Goal: Task Accomplishment & Management: Complete application form

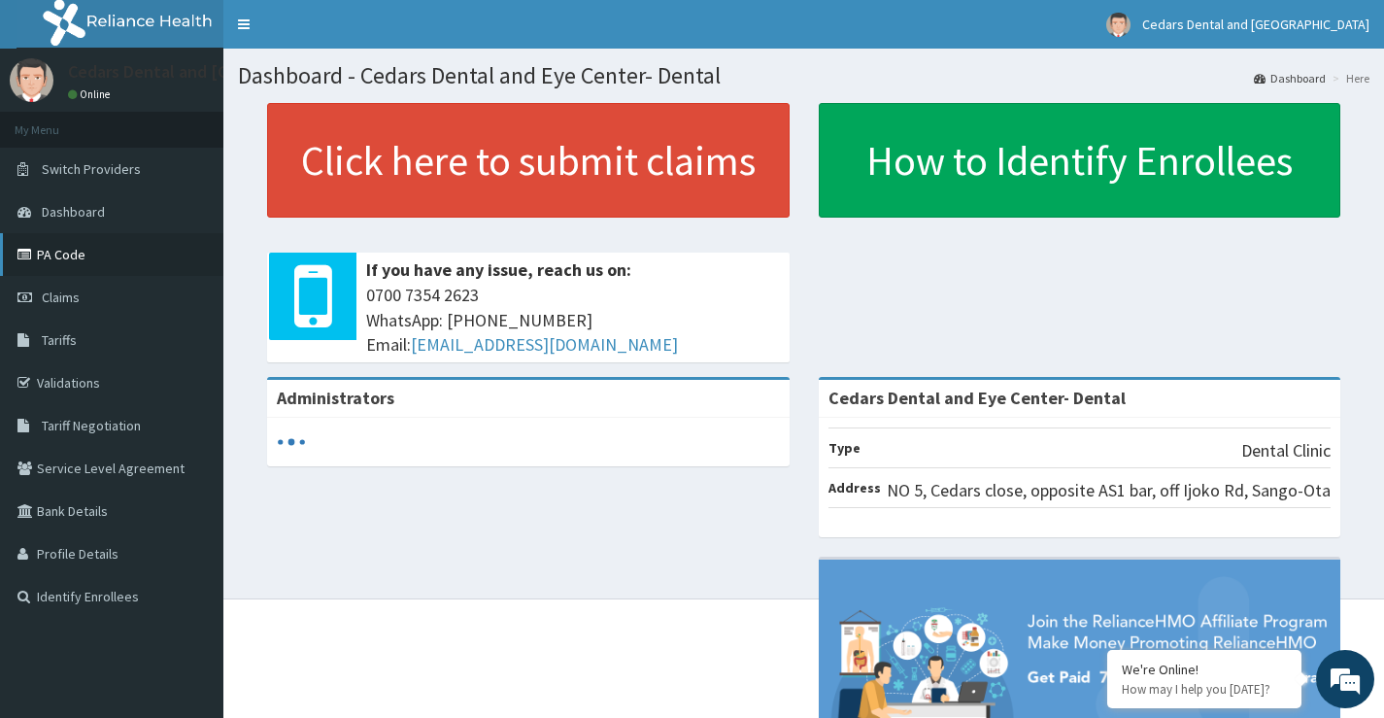
drag, startPoint x: 70, startPoint y: 252, endPoint x: 511, endPoint y: 345, distance: 450.8
click at [70, 251] on link "PA Code" at bounding box center [111, 254] width 223 height 43
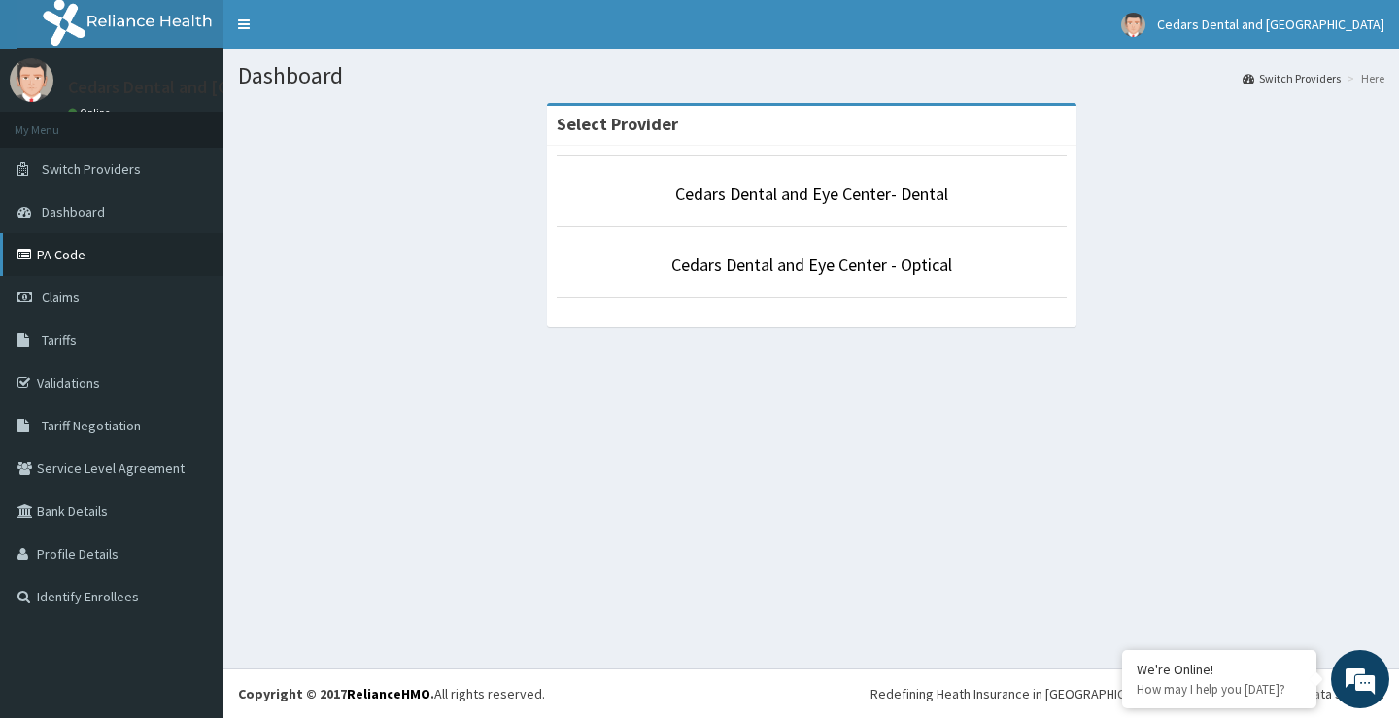
drag, startPoint x: 61, startPoint y: 256, endPoint x: 120, endPoint y: 255, distance: 59.3
click at [60, 256] on link "PA Code" at bounding box center [111, 254] width 223 height 43
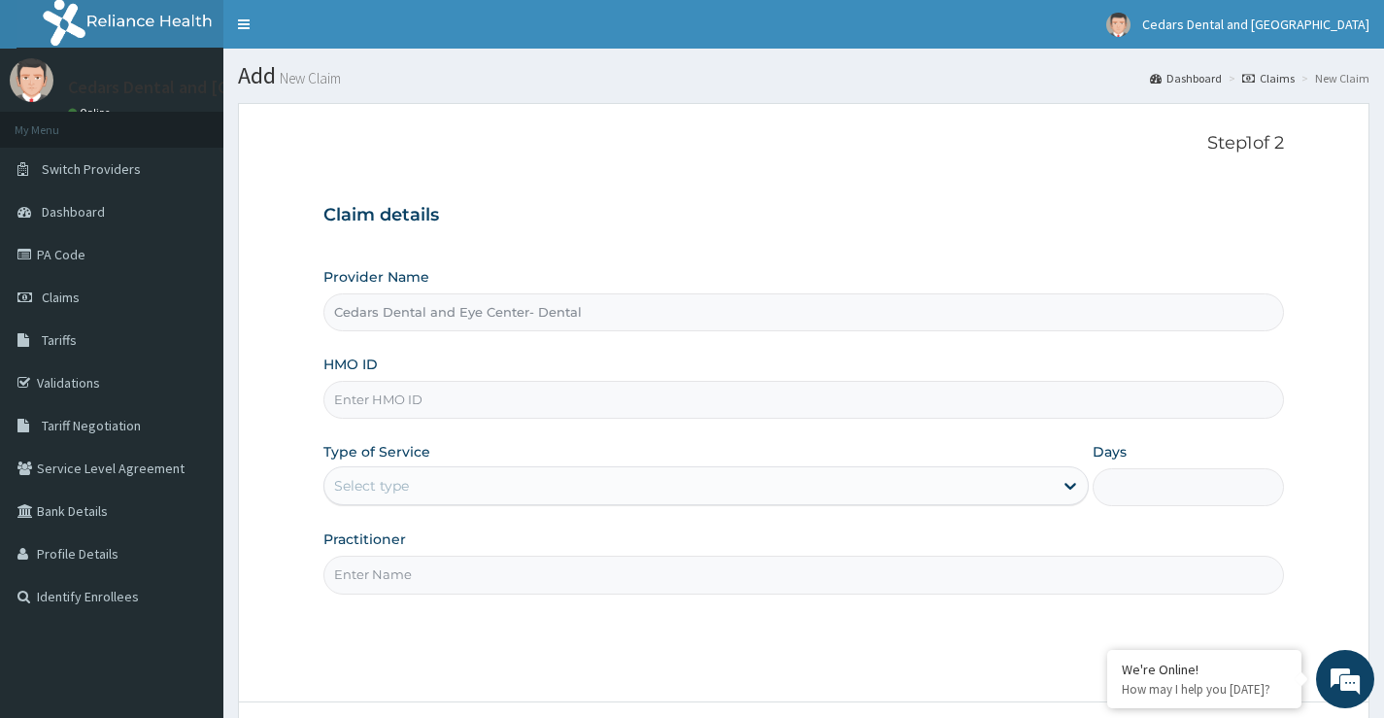
click at [419, 406] on input "HMO ID" at bounding box center [803, 400] width 961 height 38
click at [431, 406] on input "HMO ID" at bounding box center [803, 400] width 961 height 38
type input "ENP/11343/A"
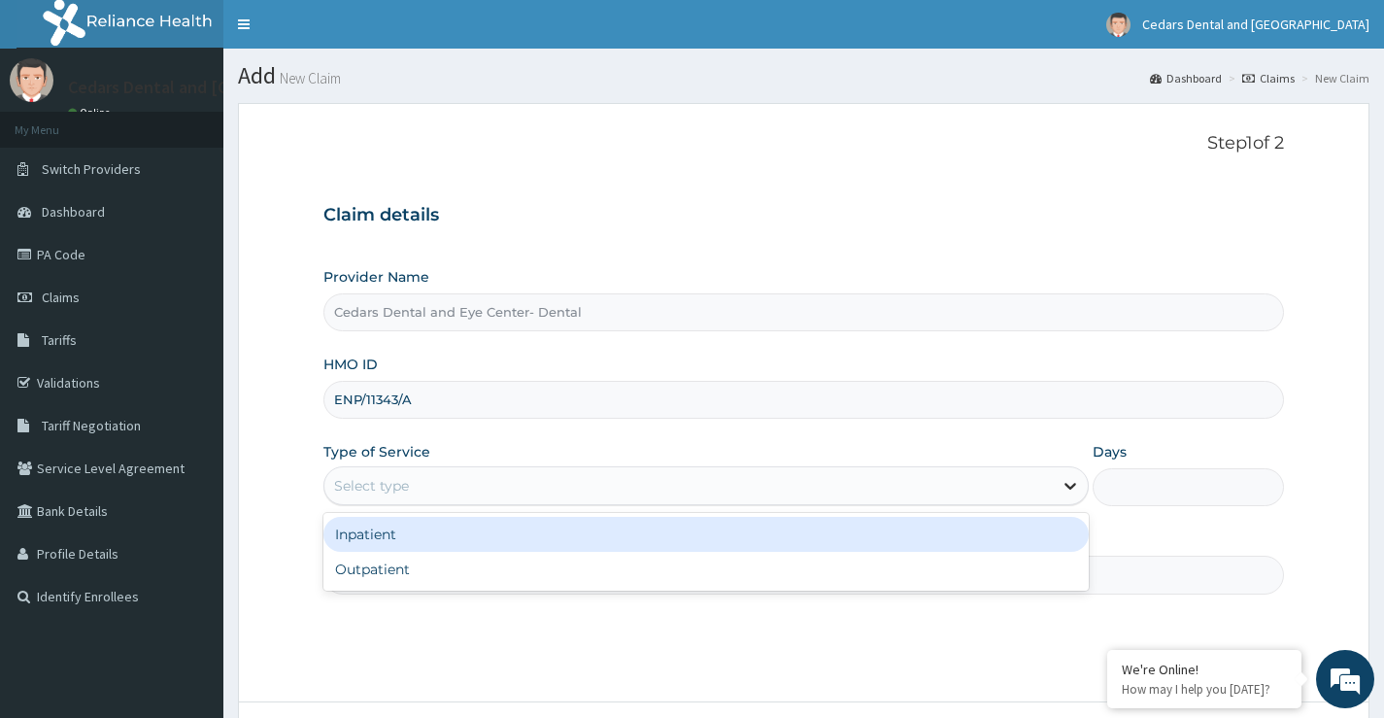
click at [1075, 483] on icon at bounding box center [1070, 485] width 19 height 19
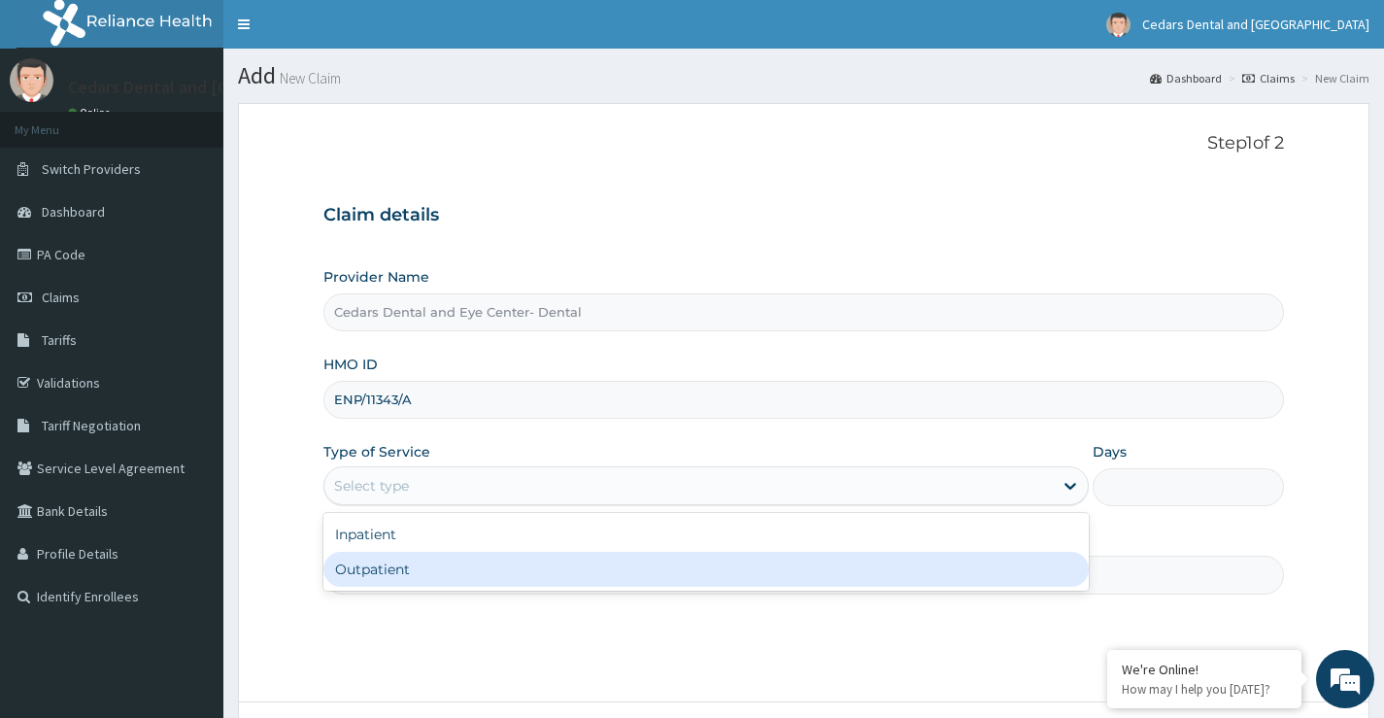
drag, startPoint x: 378, startPoint y: 574, endPoint x: 452, endPoint y: 583, distance: 74.3
click at [379, 574] on div "Outpatient" at bounding box center [705, 569] width 765 height 35
type input "1"
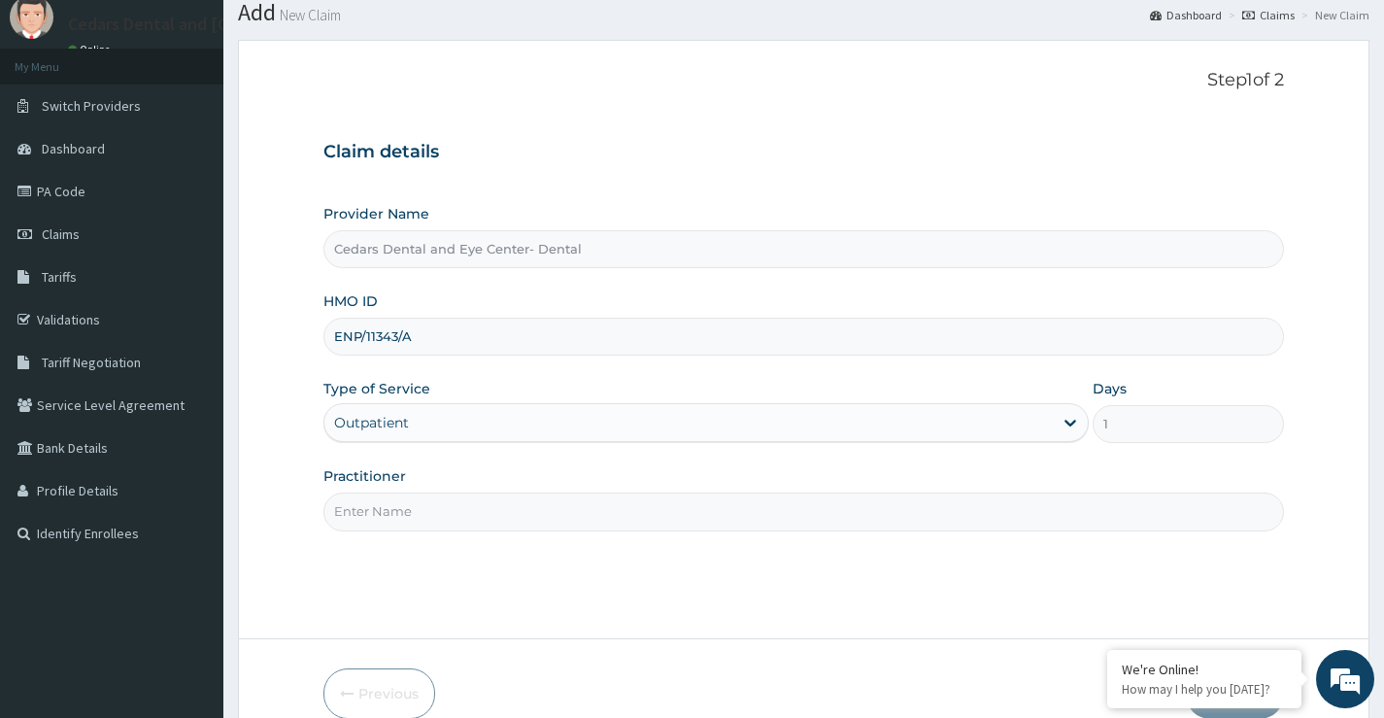
scroll to position [97, 0]
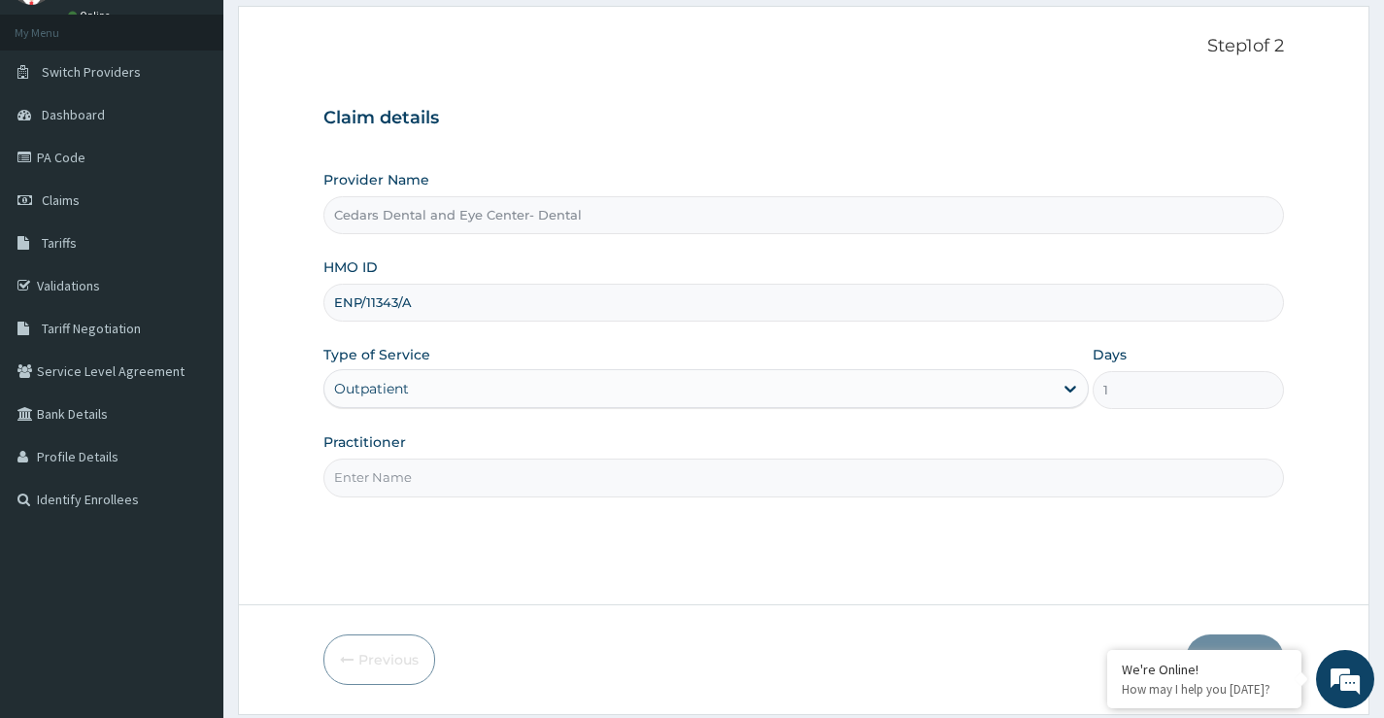
drag, startPoint x: 380, startPoint y: 486, endPoint x: 411, endPoint y: 493, distance: 32.0
click at [384, 486] on input "Practitioner" at bounding box center [803, 478] width 961 height 38
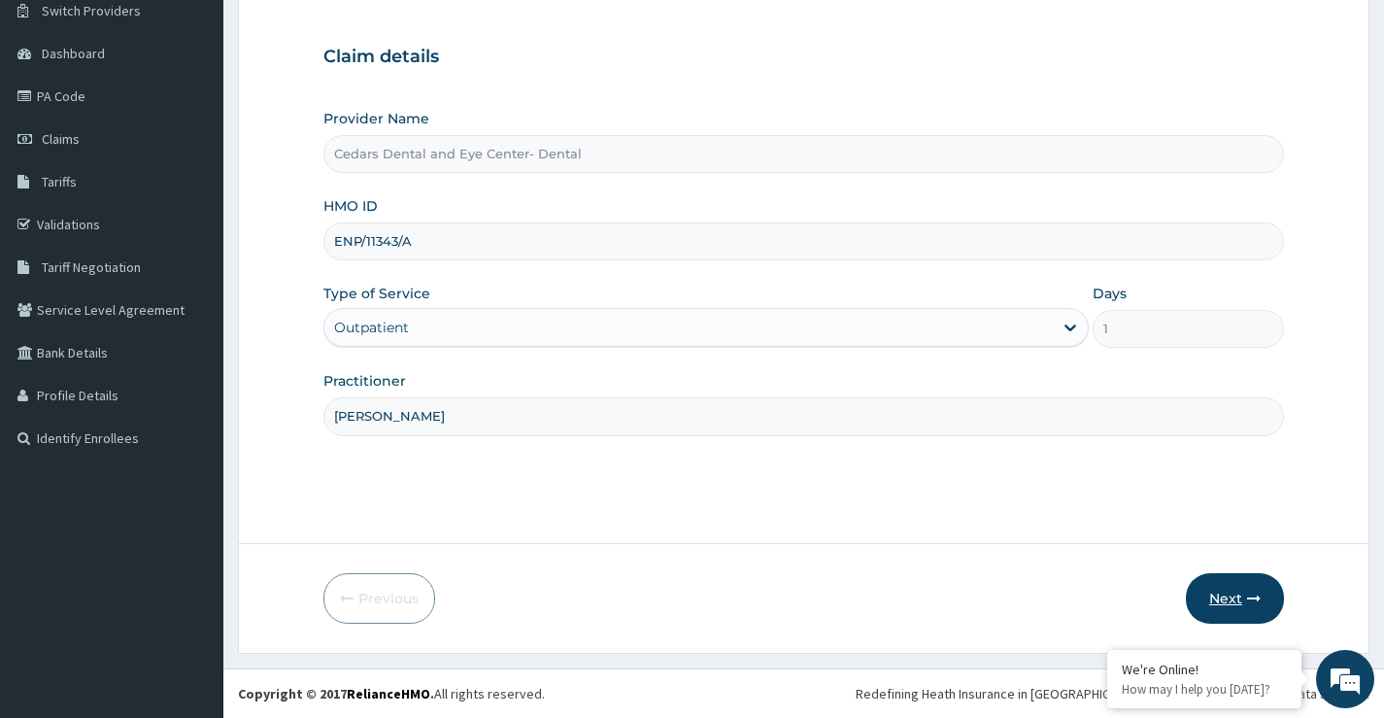
type input "[PERSON_NAME]"
click at [1224, 596] on button "Next" at bounding box center [1235, 598] width 98 height 51
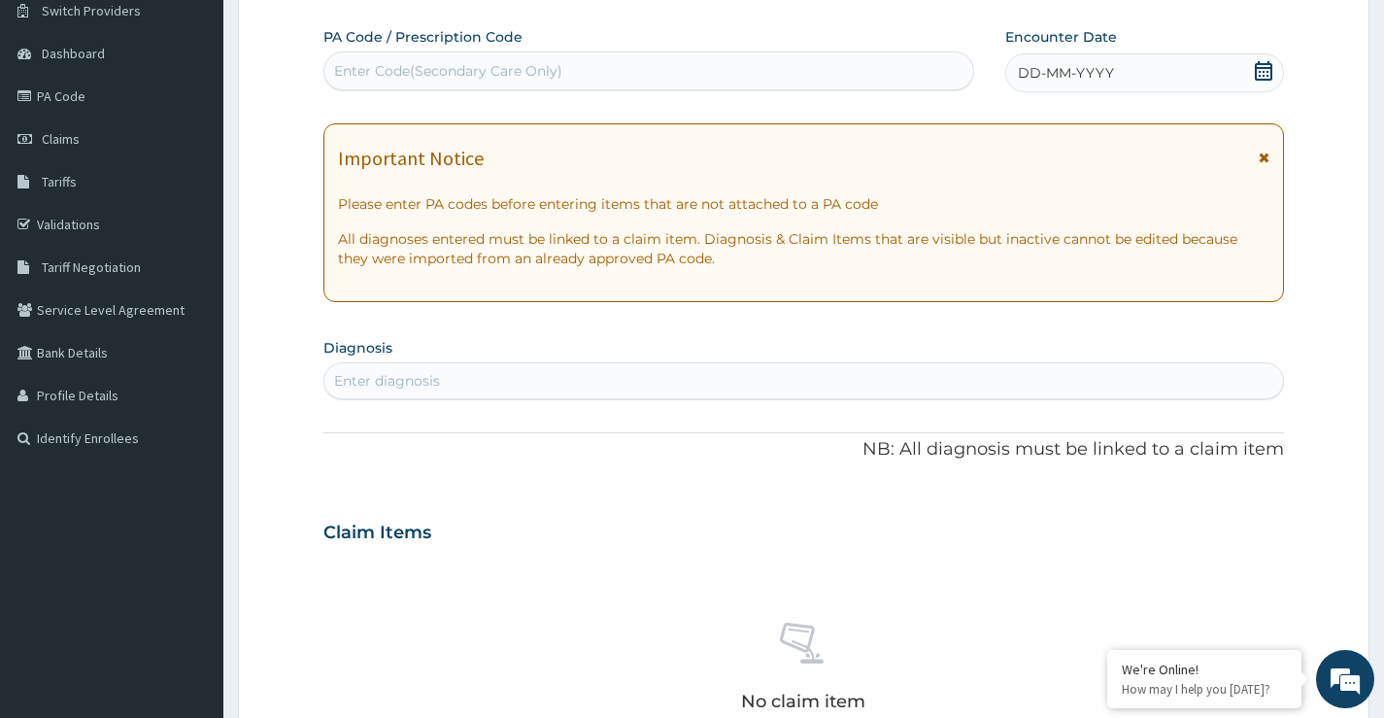
drag, startPoint x: 531, startPoint y: 72, endPoint x: 735, endPoint y: 105, distance: 206.7
click at [532, 72] on div "Enter Code(Secondary Care Only)" at bounding box center [448, 70] width 228 height 19
type input "PA/6B4FC7"
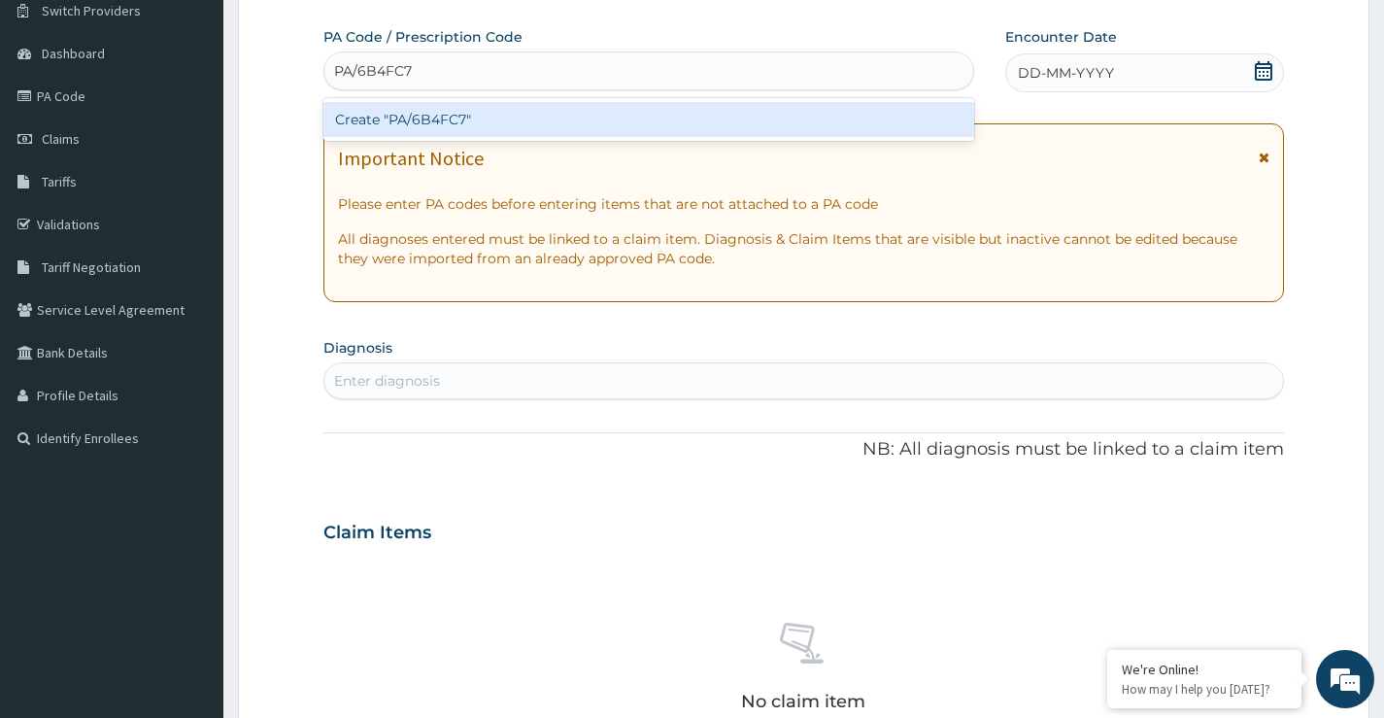
click at [436, 118] on div "Create "PA/6B4FC7"" at bounding box center [648, 119] width 651 height 35
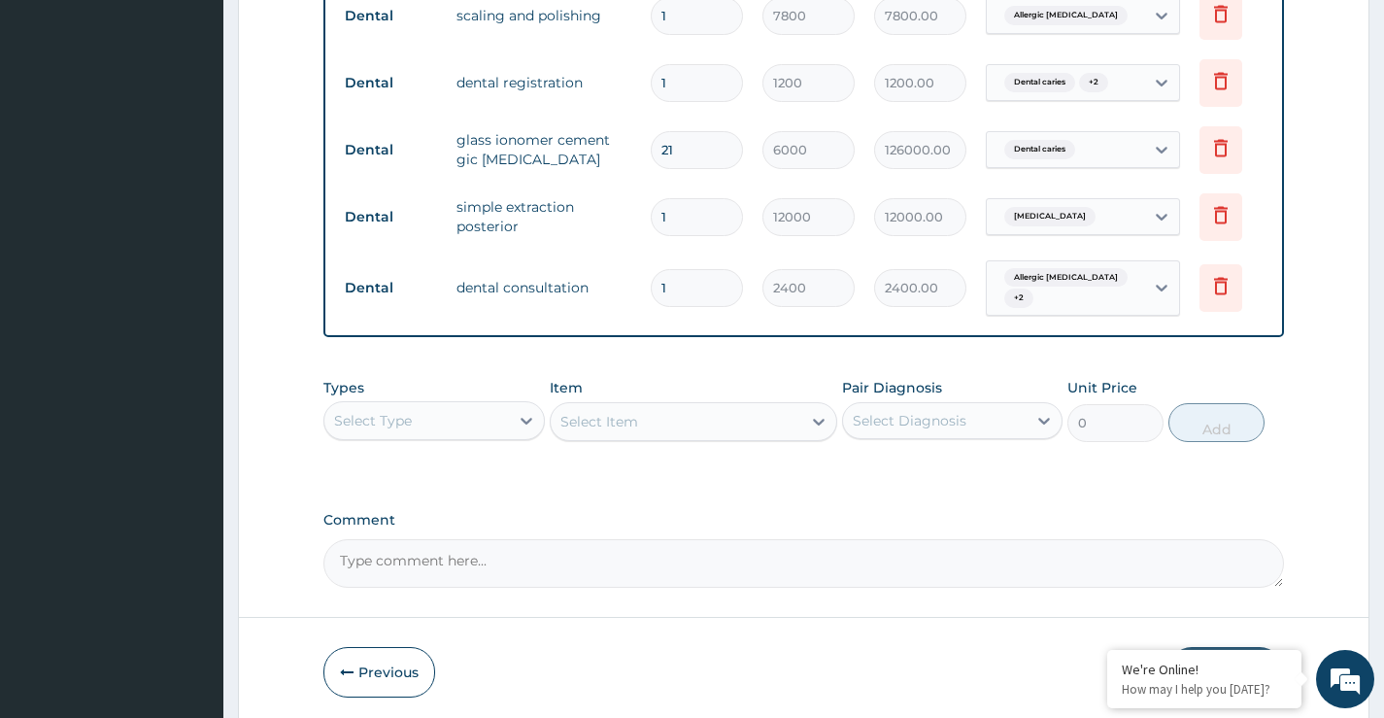
scroll to position [1150, 0]
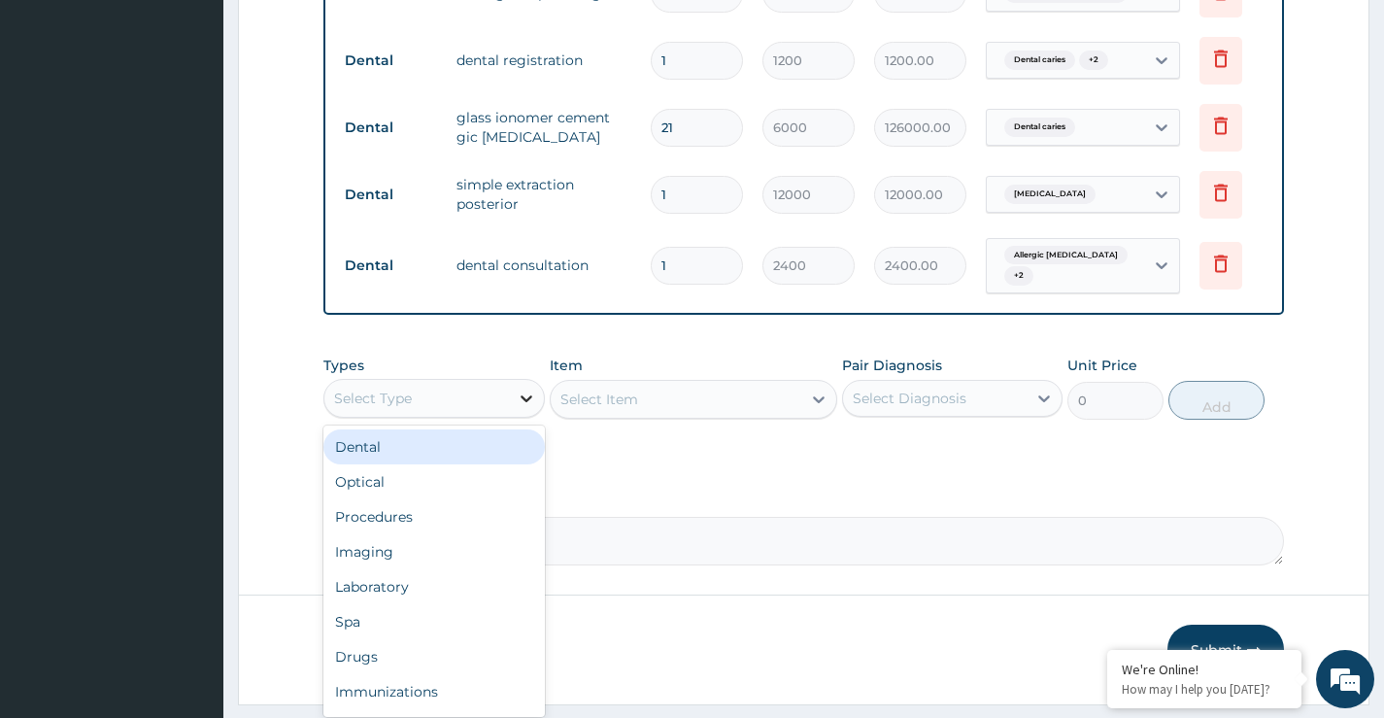
click at [523, 406] on icon at bounding box center [526, 398] width 19 height 19
drag, startPoint x: 435, startPoint y: 451, endPoint x: 547, endPoint y: 457, distance: 111.9
click at [442, 454] on div "Dental" at bounding box center [433, 446] width 221 height 35
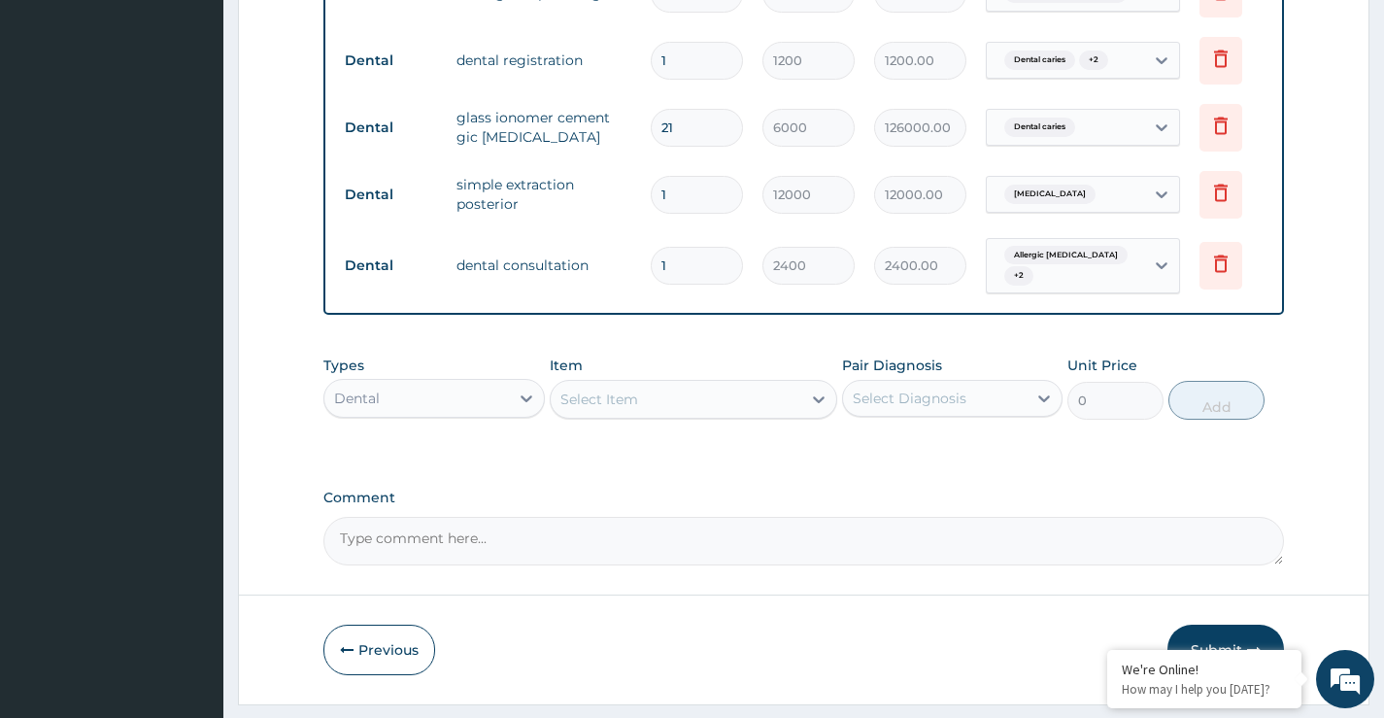
click at [822, 403] on icon at bounding box center [819, 399] width 12 height 7
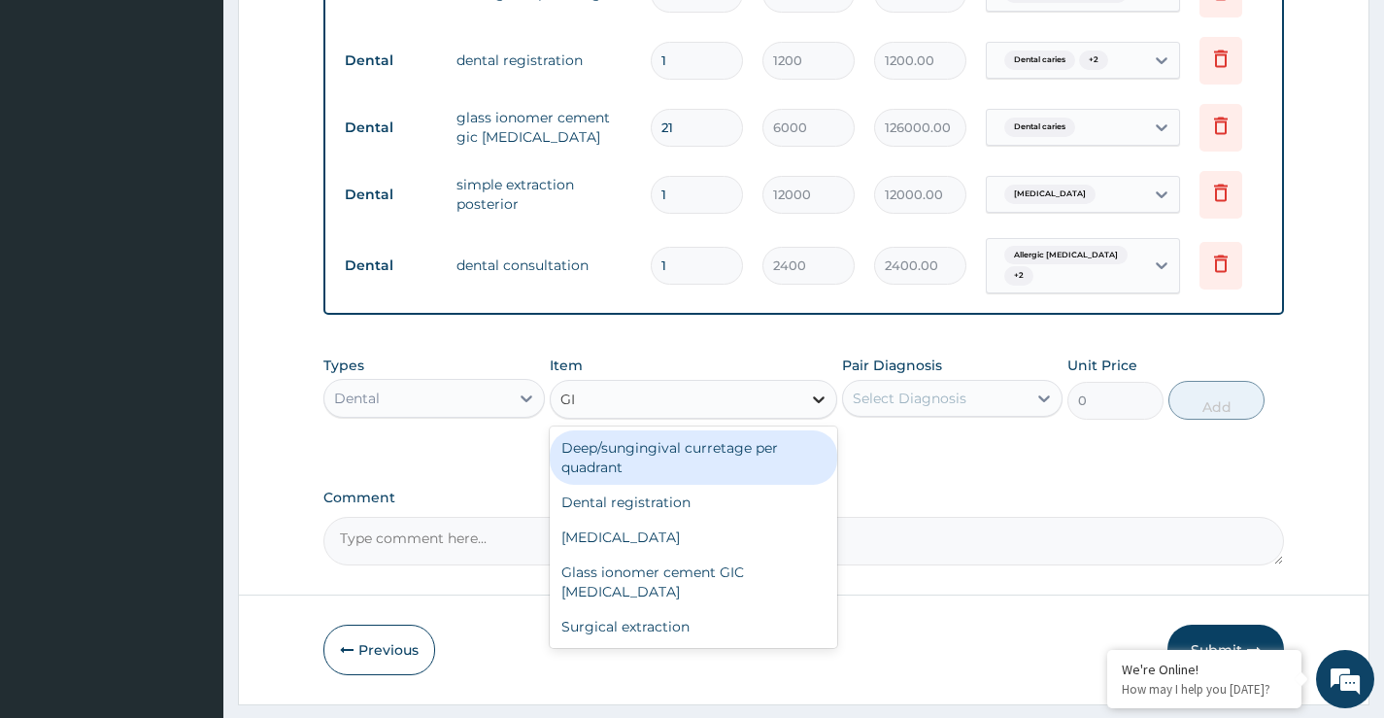
type input "GIC"
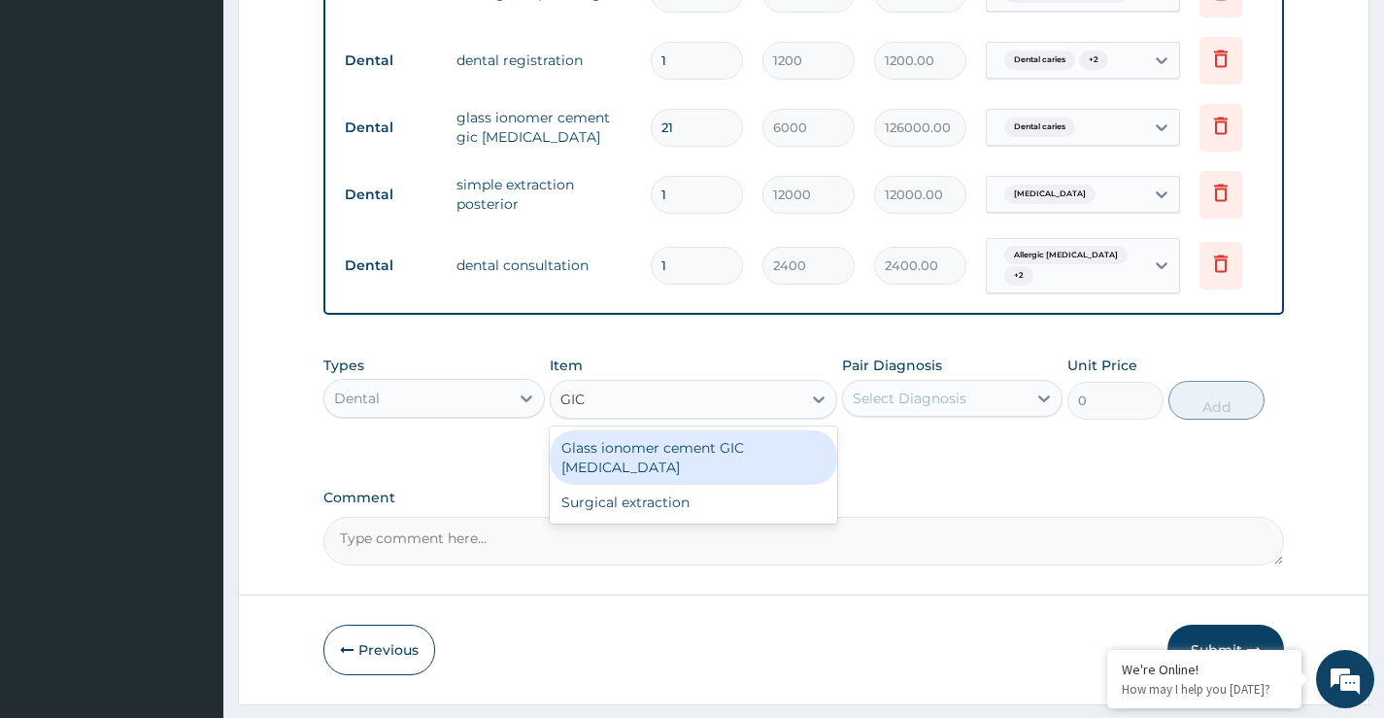
click at [625, 466] on div "Glass ionomer cement GIC [MEDICAL_DATA]" at bounding box center [694, 457] width 289 height 54
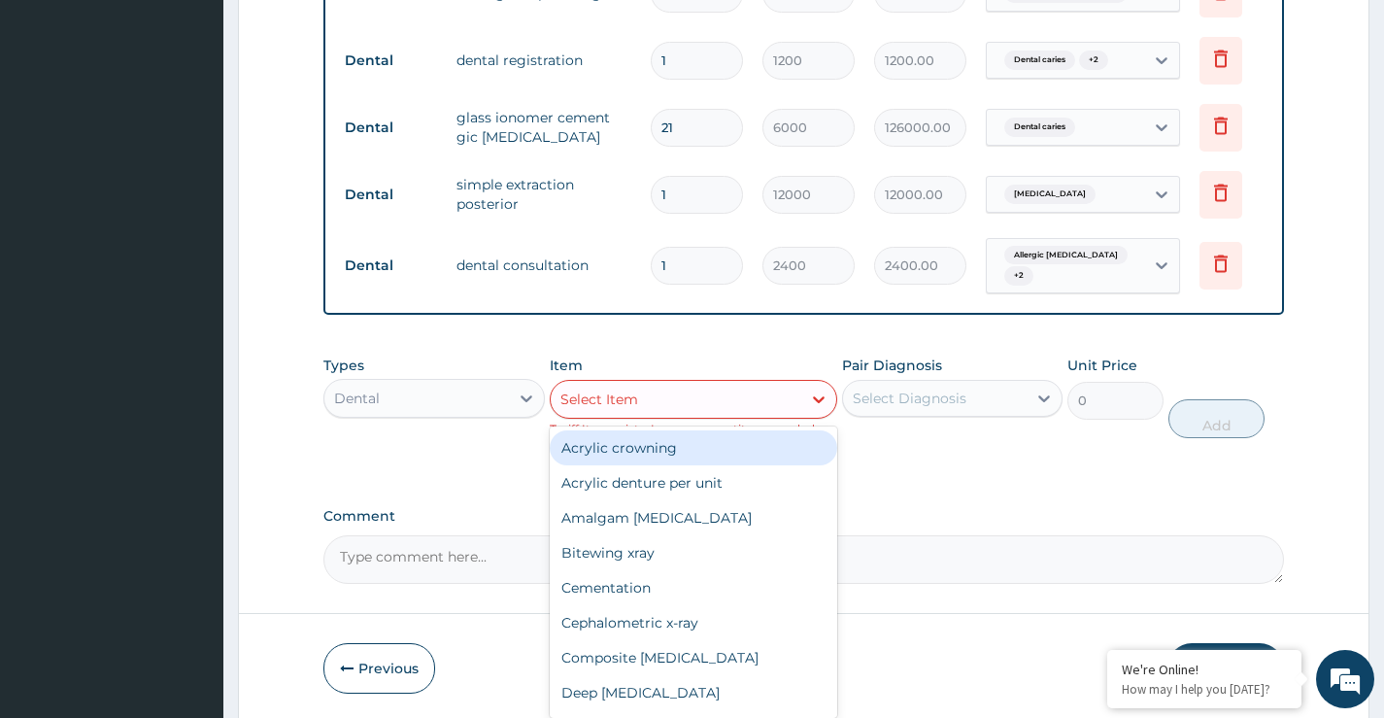
click at [751, 415] on div "Select Item" at bounding box center [677, 399] width 252 height 31
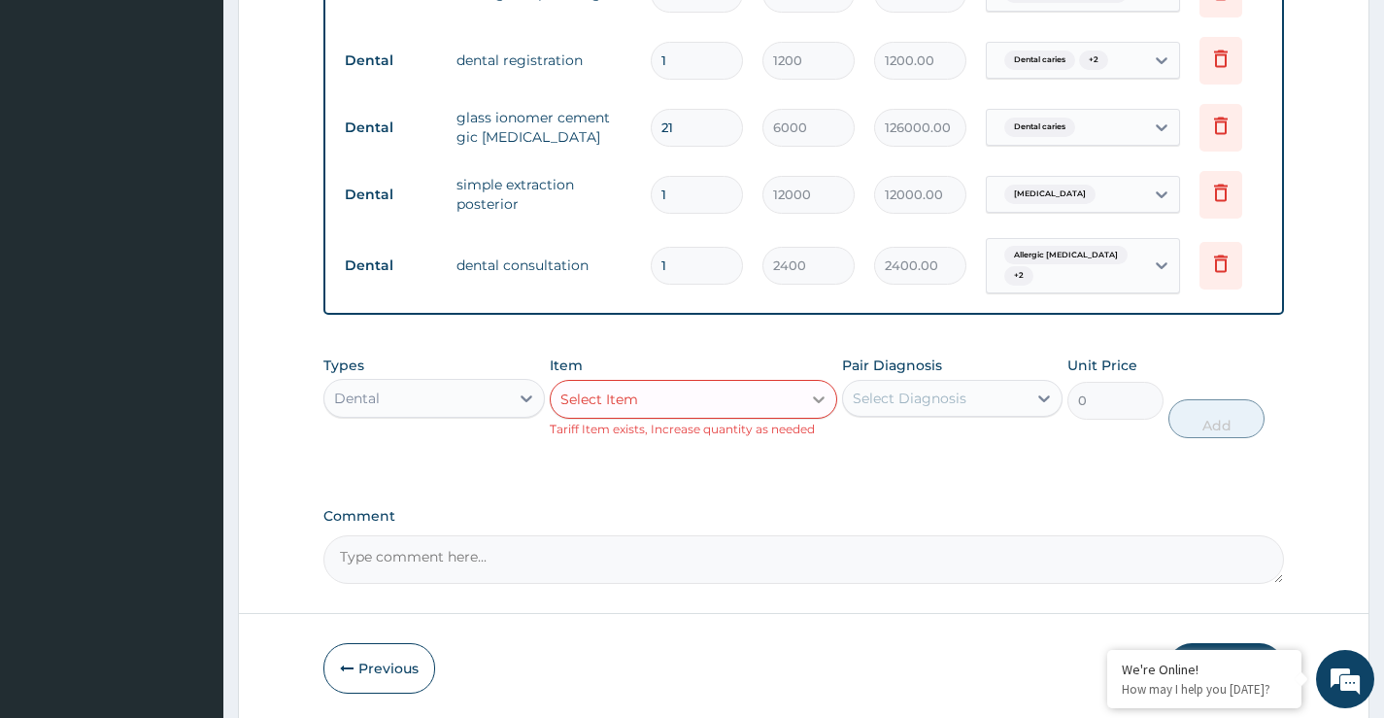
click at [821, 402] on icon at bounding box center [818, 399] width 19 height 19
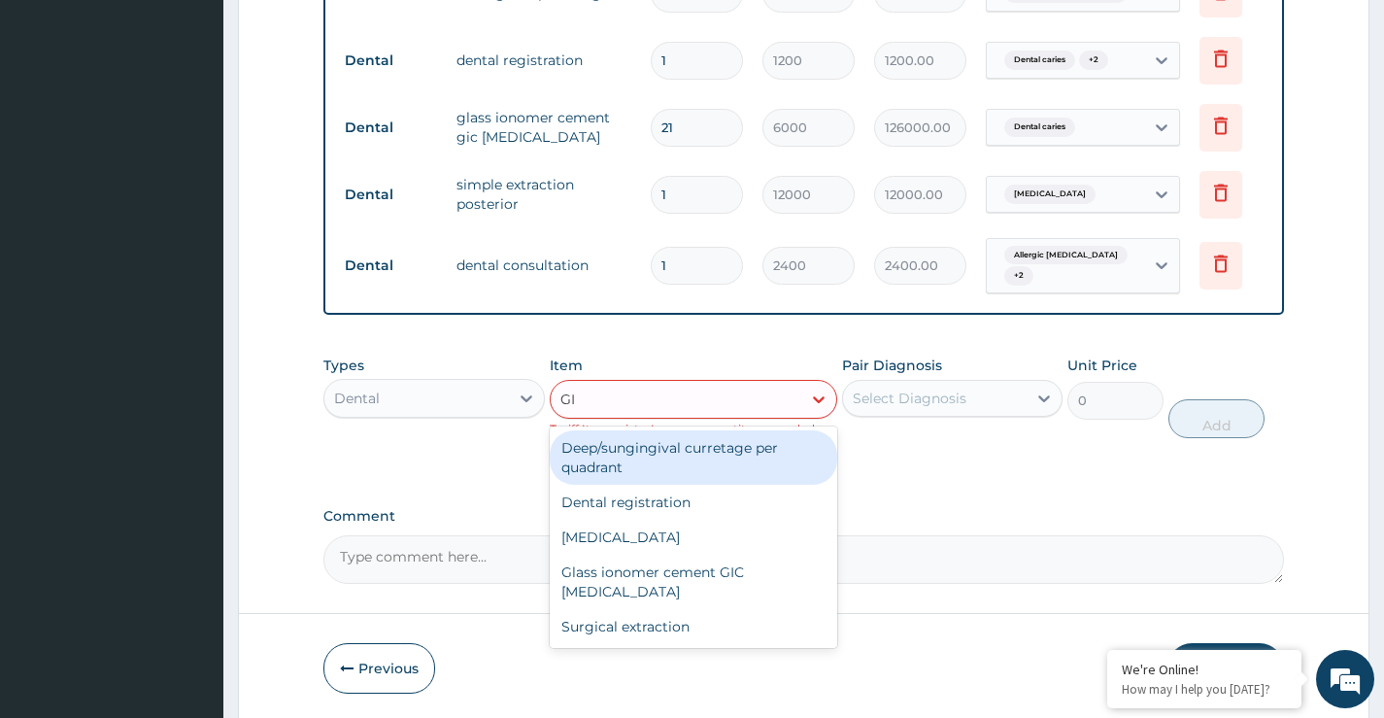
type input "GIC"
click at [757, 469] on div "Glass ionomer cement GIC [MEDICAL_DATA]" at bounding box center [694, 457] width 289 height 54
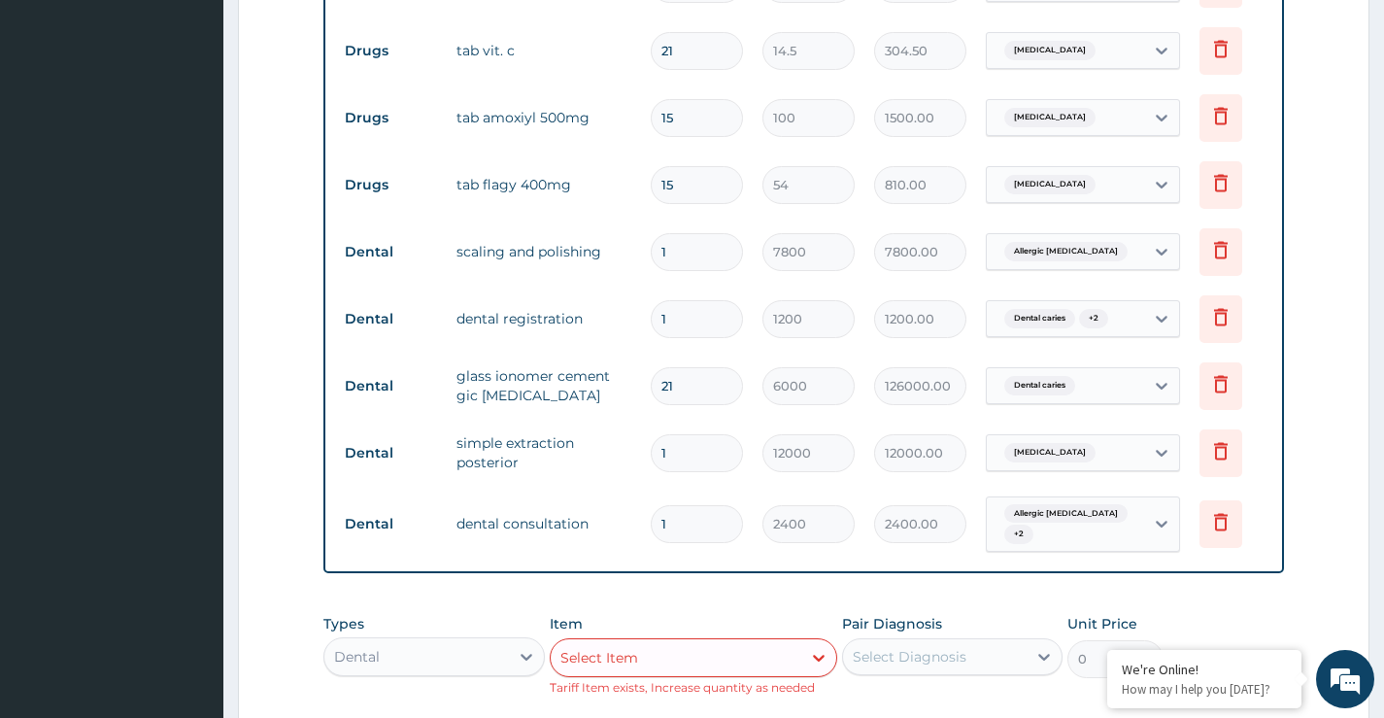
scroll to position [859, 0]
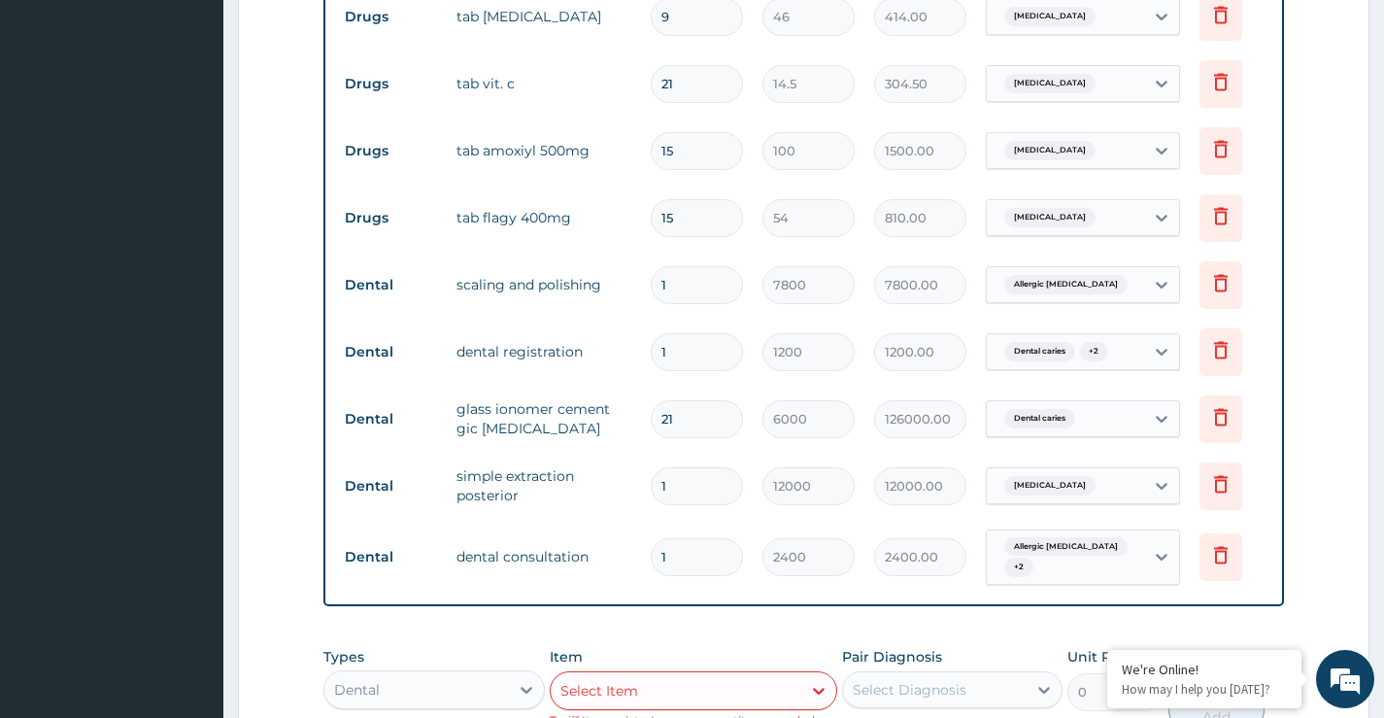
click at [682, 413] on input "21" at bounding box center [697, 419] width 92 height 38
type input "2"
type input "12000.00"
type input "2"
click at [288, 425] on form "Step 2 of 2 PA Code / Prescription Code PA/6B4FC7 Encounter Date [DATE] Importa…" at bounding box center [804, 120] width 1132 height 1752
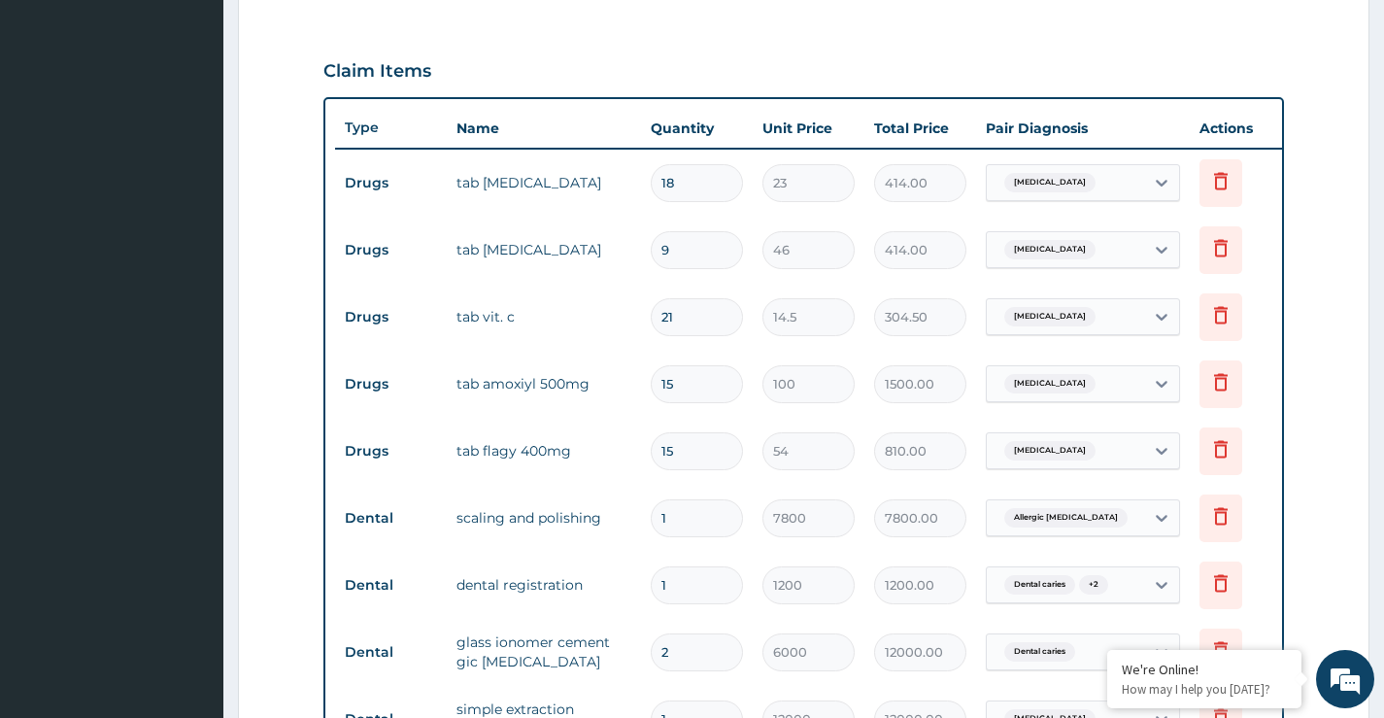
scroll to position [1208, 0]
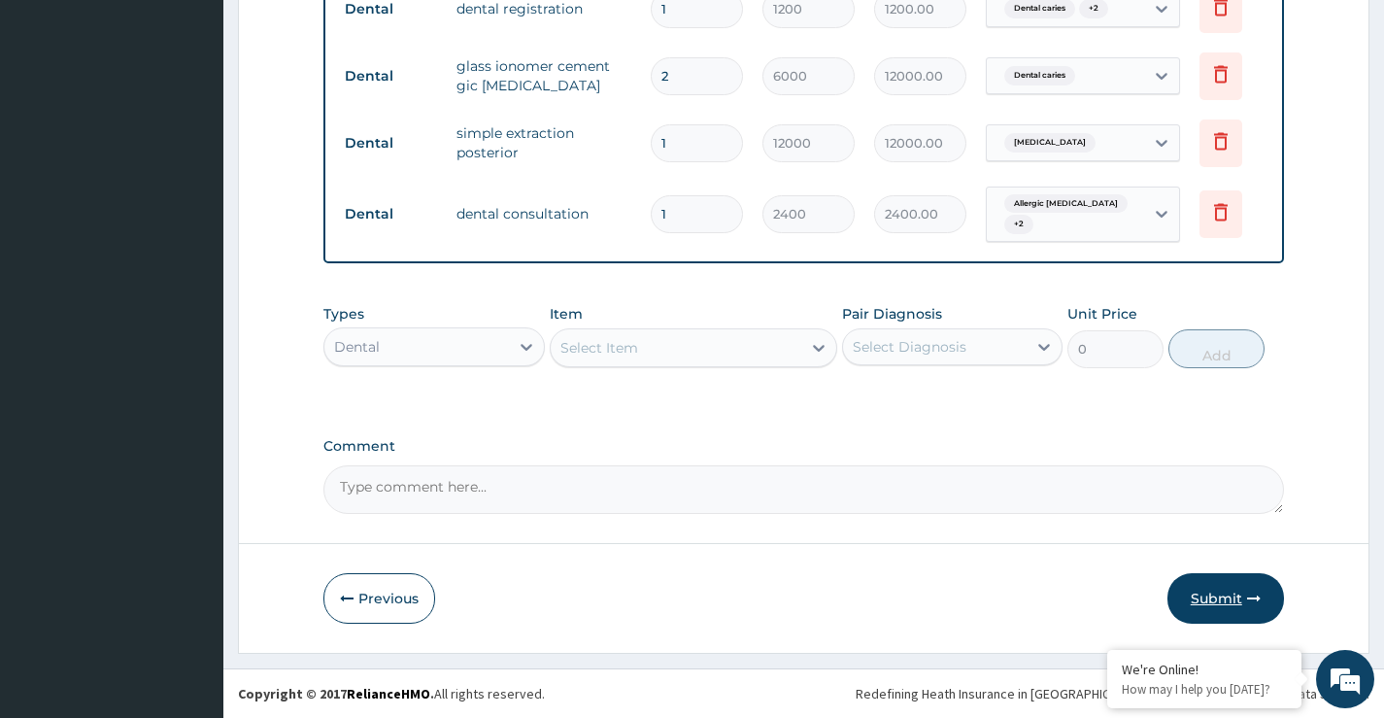
click at [1219, 591] on button "Submit" at bounding box center [1226, 598] width 117 height 51
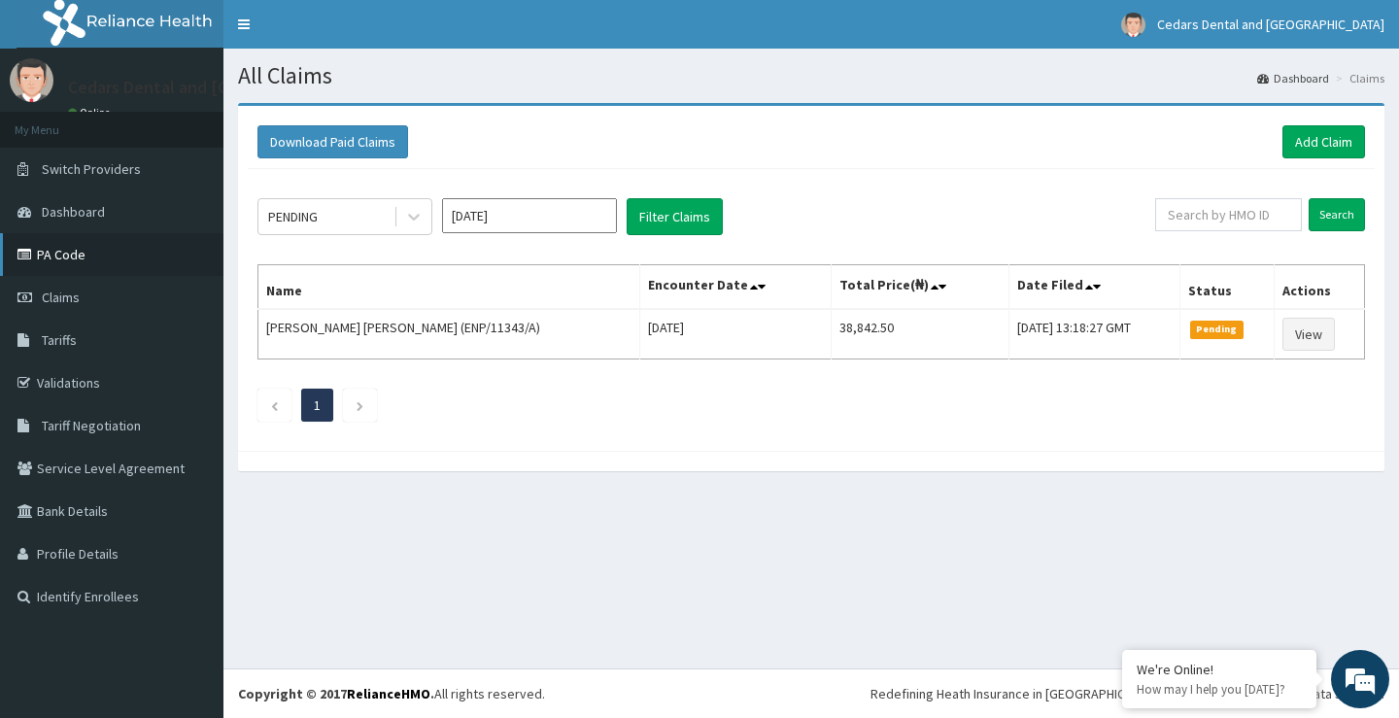
click at [116, 252] on link "PA Code" at bounding box center [111, 254] width 223 height 43
click at [1328, 140] on link "Add Claim" at bounding box center [1323, 141] width 83 height 33
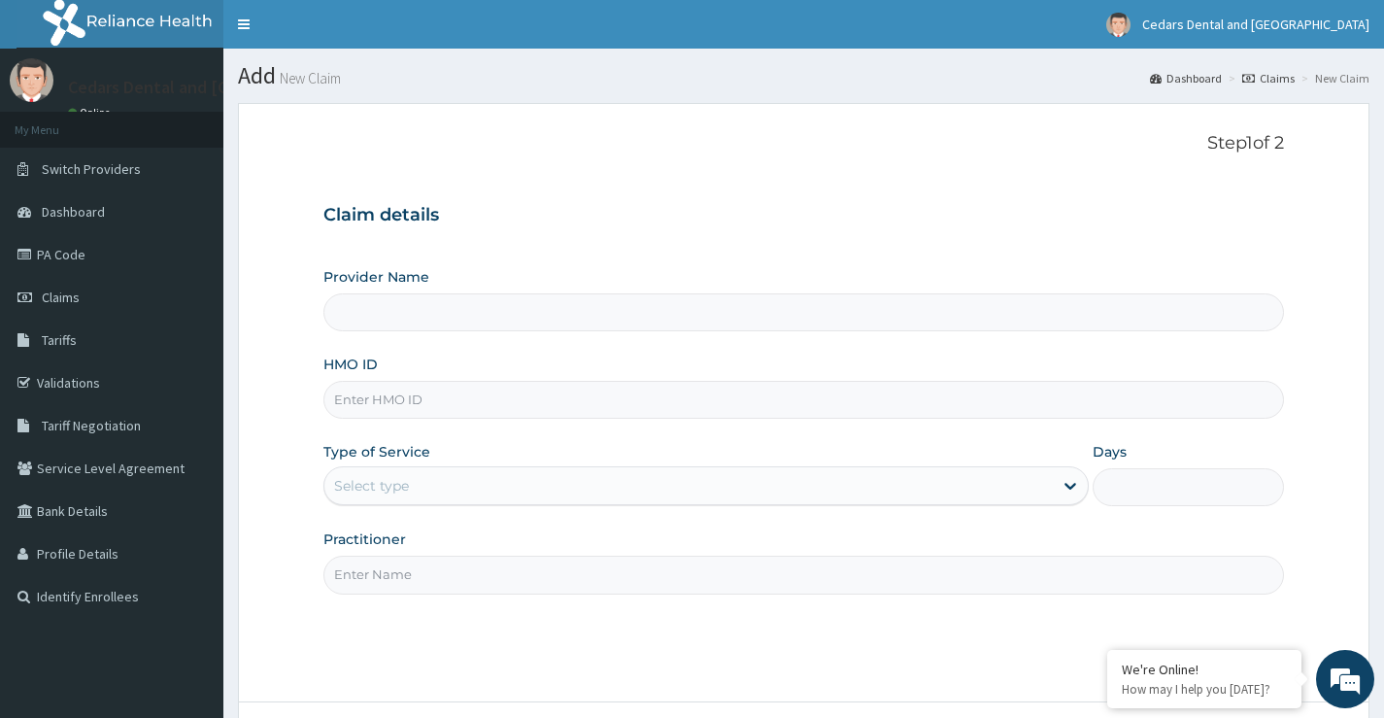
drag, startPoint x: 444, startPoint y: 405, endPoint x: 582, endPoint y: 405, distance: 137.9
click at [444, 404] on input "HMO ID" at bounding box center [803, 400] width 961 height 38
type input "Cedars Dental and Eye Center- Dental"
click at [424, 398] on input "ENP/11343/B" at bounding box center [803, 400] width 961 height 38
type input "ENP/11343/B"
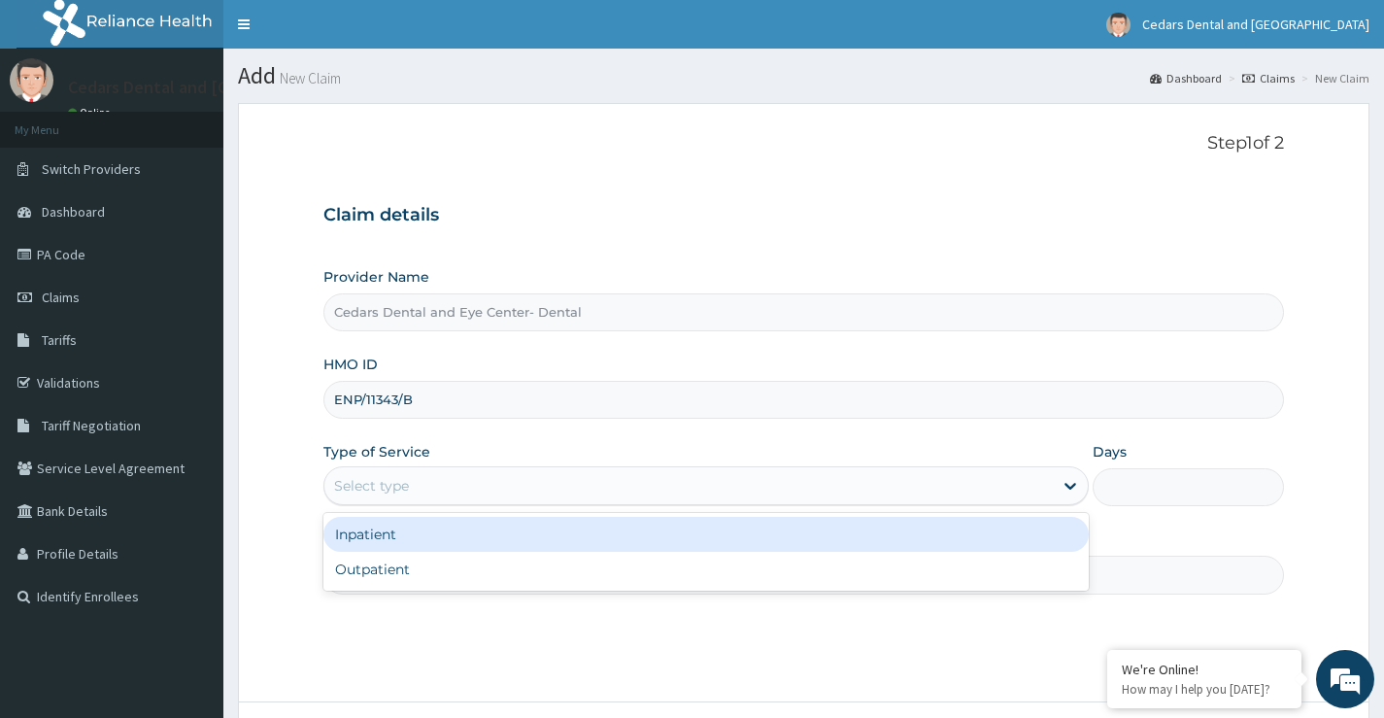
click at [425, 486] on div "Select type" at bounding box center [688, 485] width 729 height 31
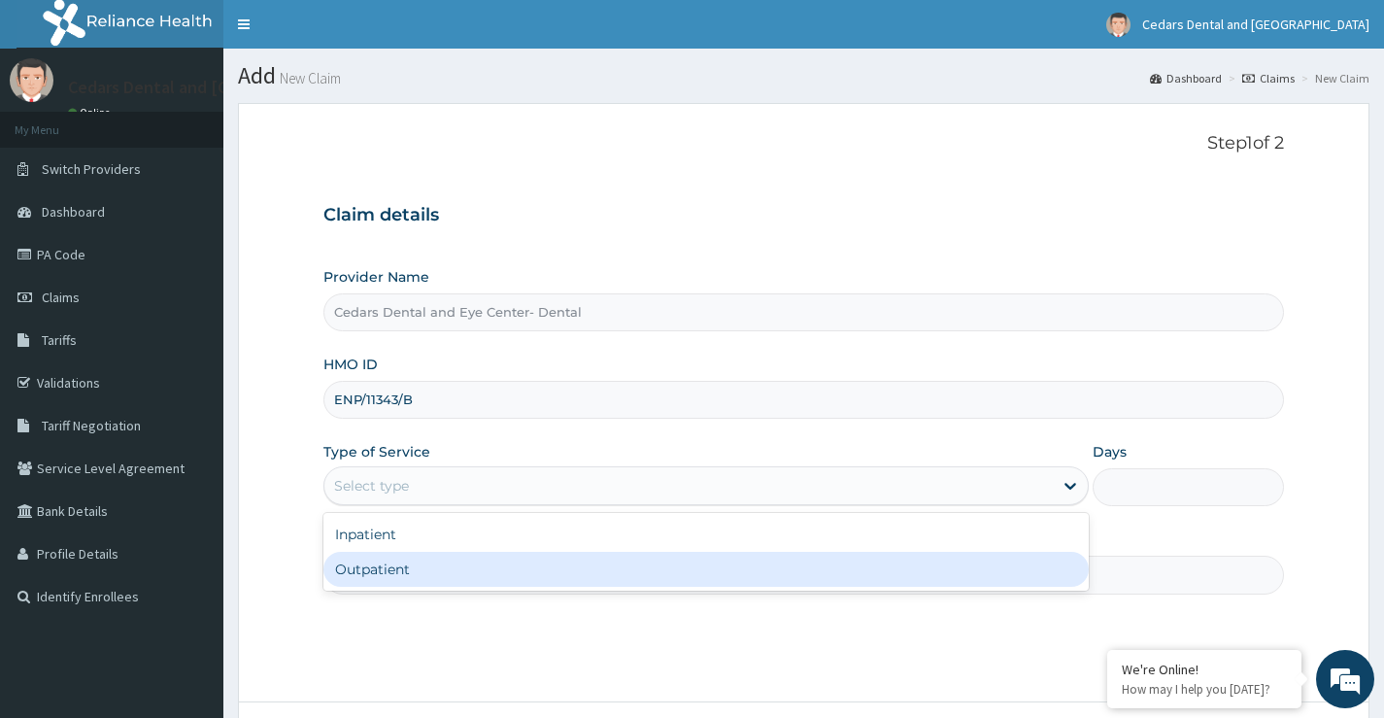
click at [401, 569] on div "Outpatient" at bounding box center [705, 569] width 765 height 35
type input "1"
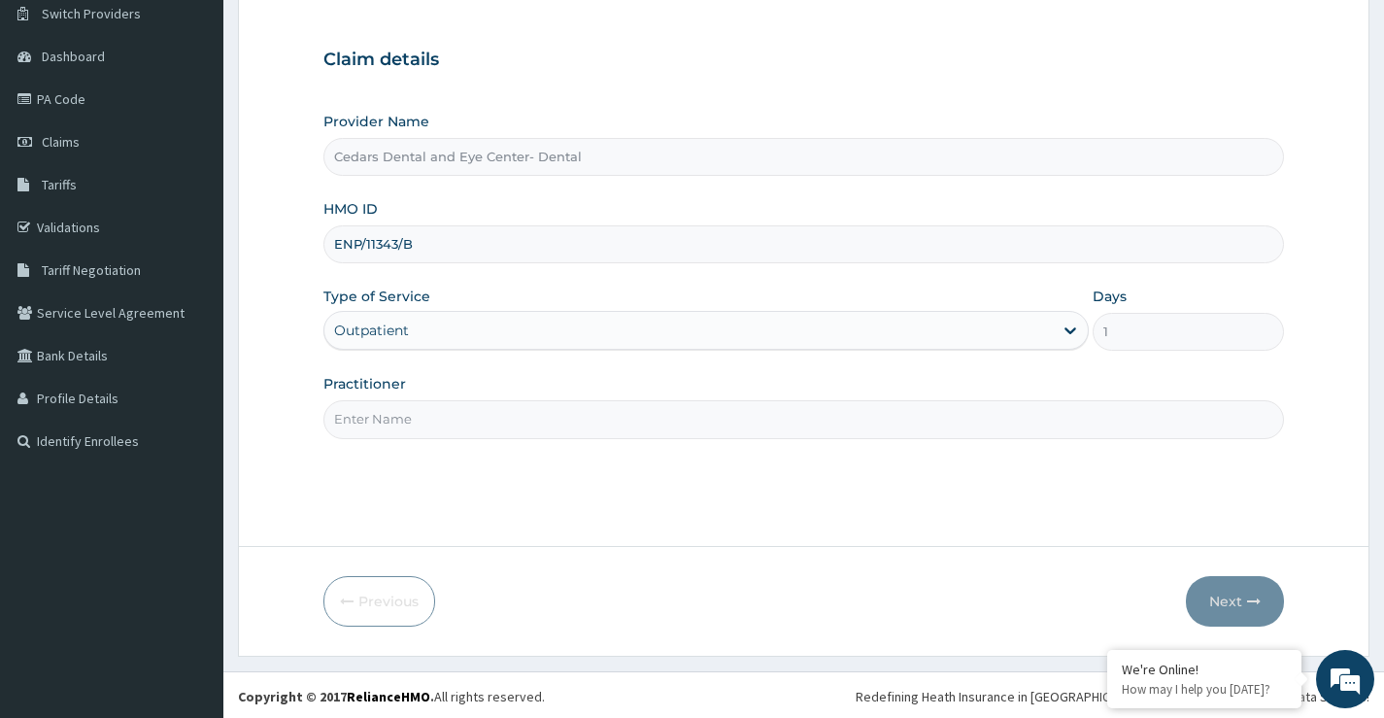
scroll to position [158, 0]
click at [391, 418] on input "Practitioner" at bounding box center [803, 416] width 961 height 38
type input "TUNJI OJO"
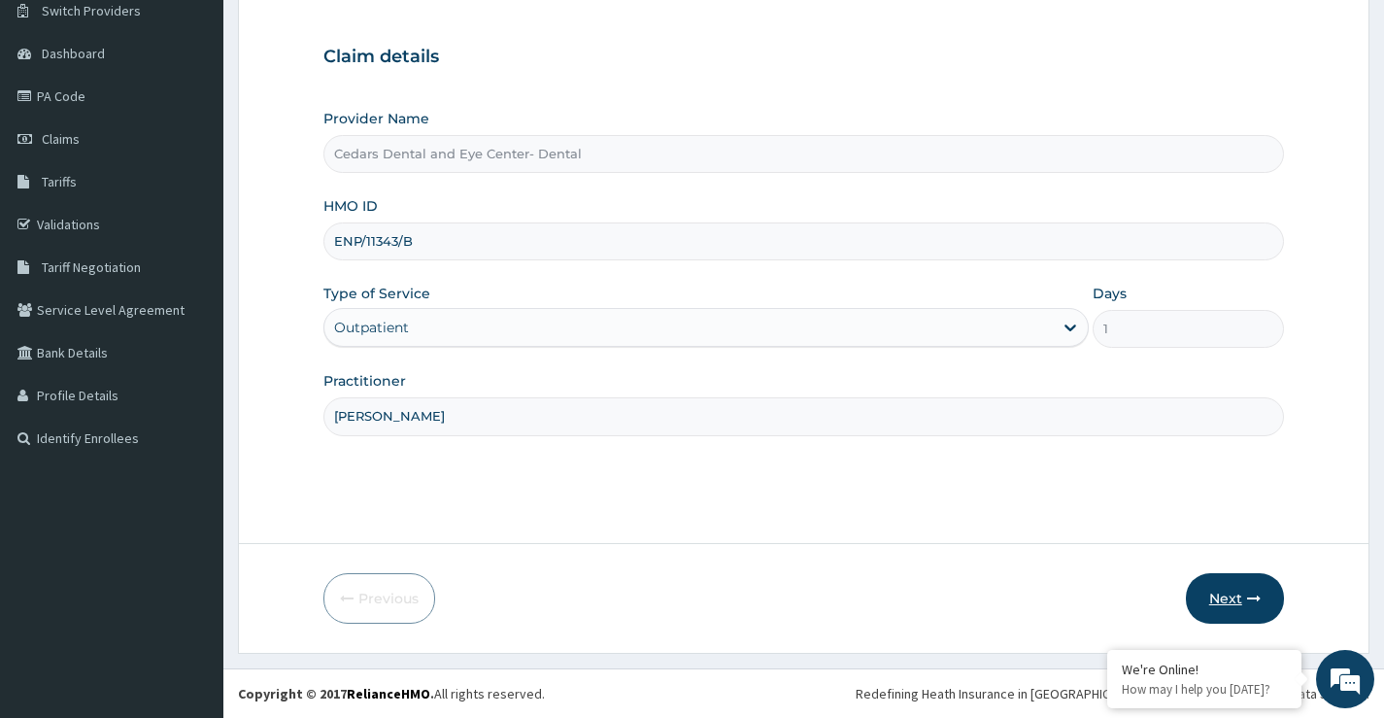
click at [1219, 596] on button "Next" at bounding box center [1235, 598] width 98 height 51
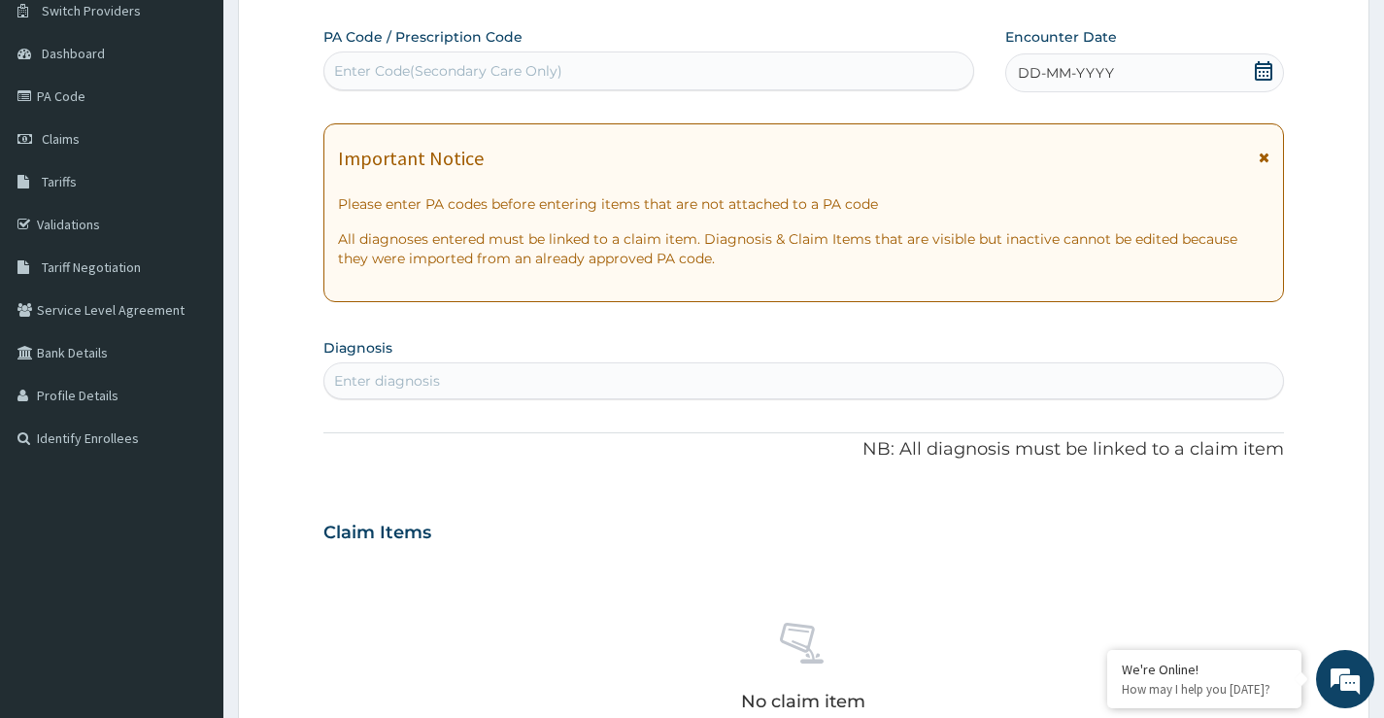
click at [492, 65] on div "Enter Code(Secondary Care Only)" at bounding box center [448, 70] width 228 height 19
type input "PA/"
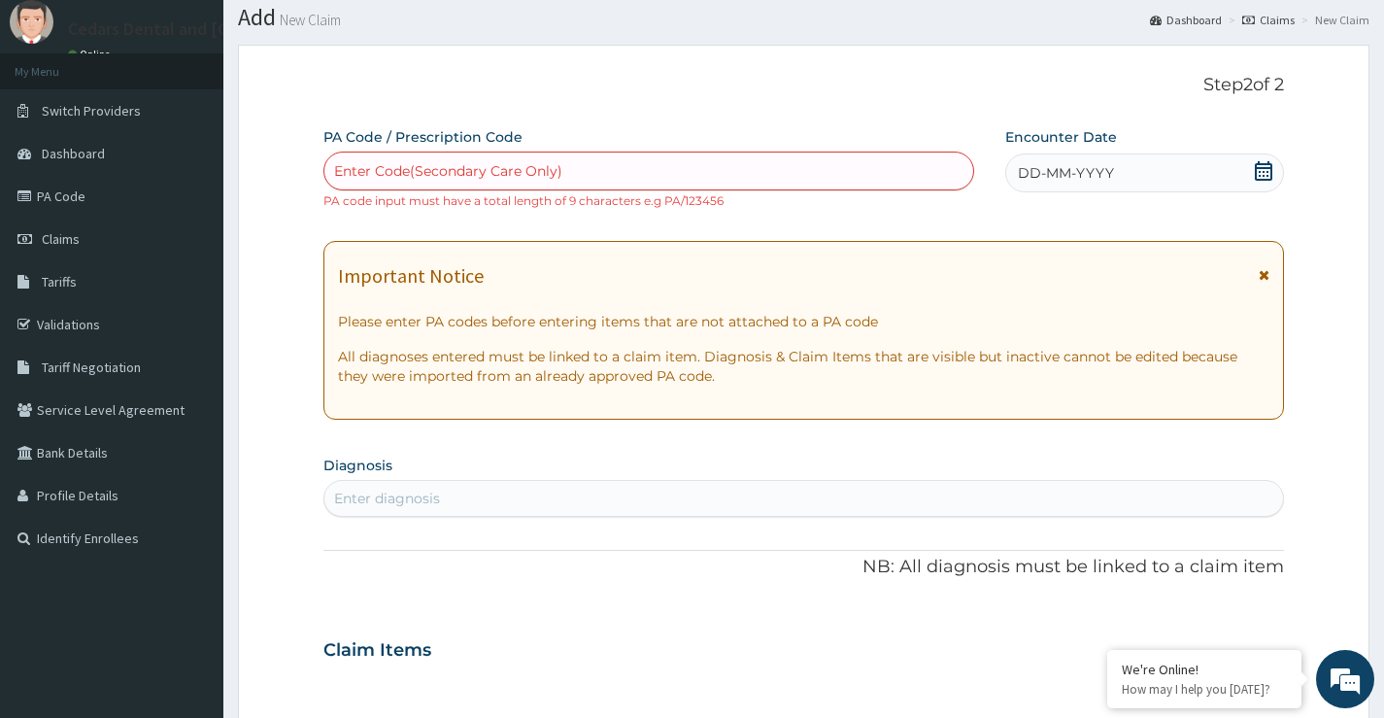
scroll to position [0, 0]
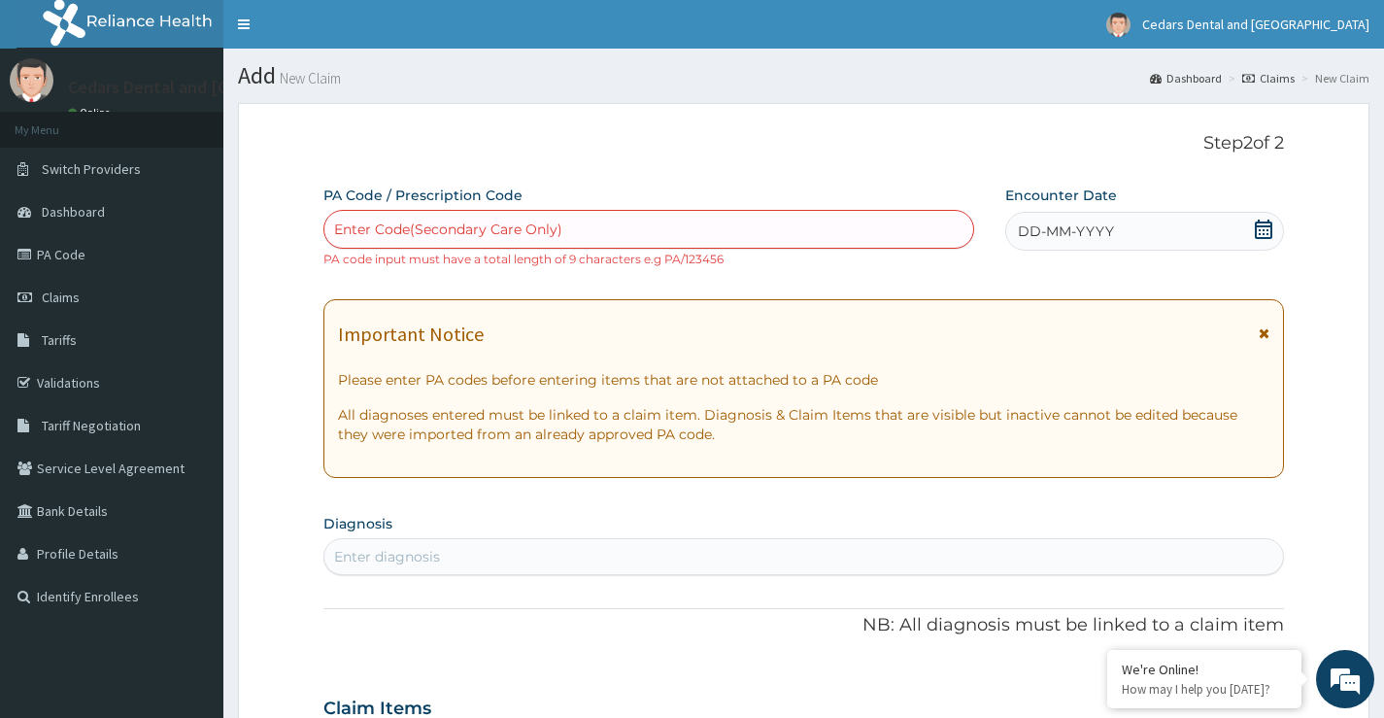
click at [431, 239] on div "Enter Code(Secondary Care Only)" at bounding box center [448, 229] width 228 height 19
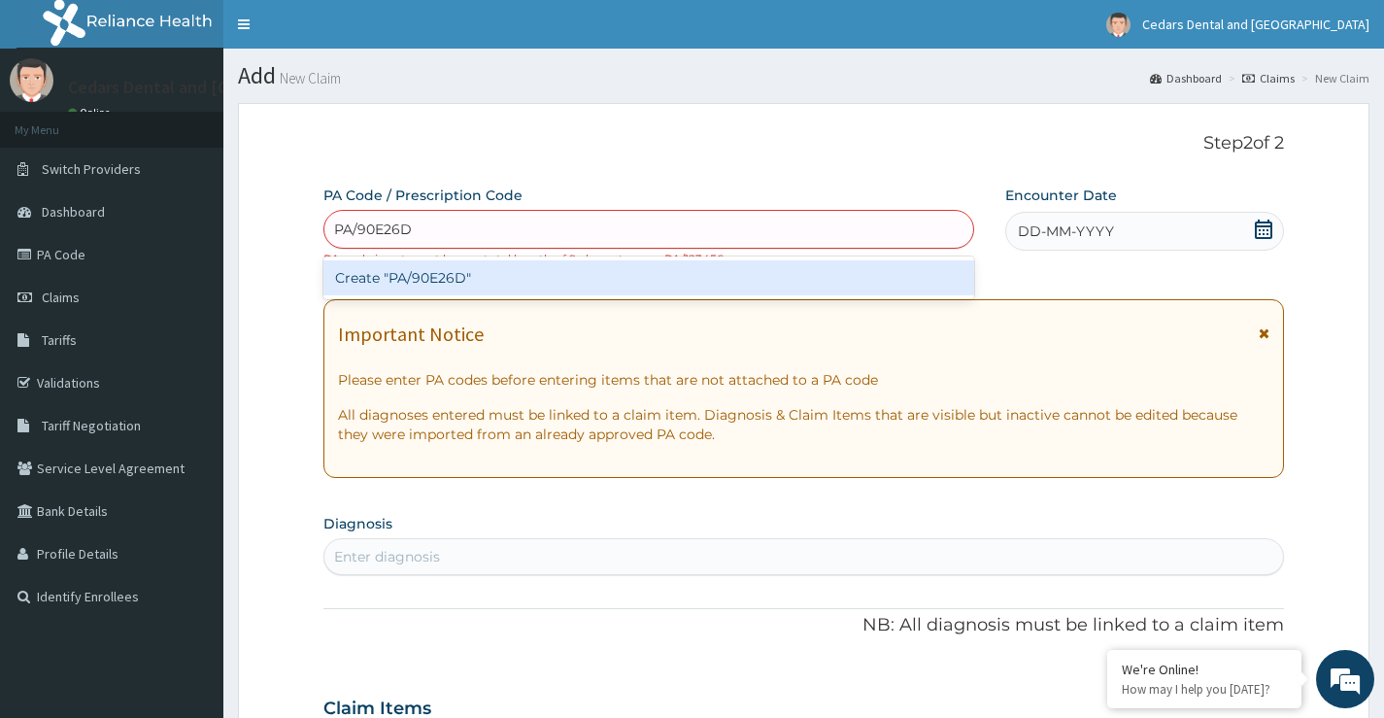
type input "PA/90E26D"
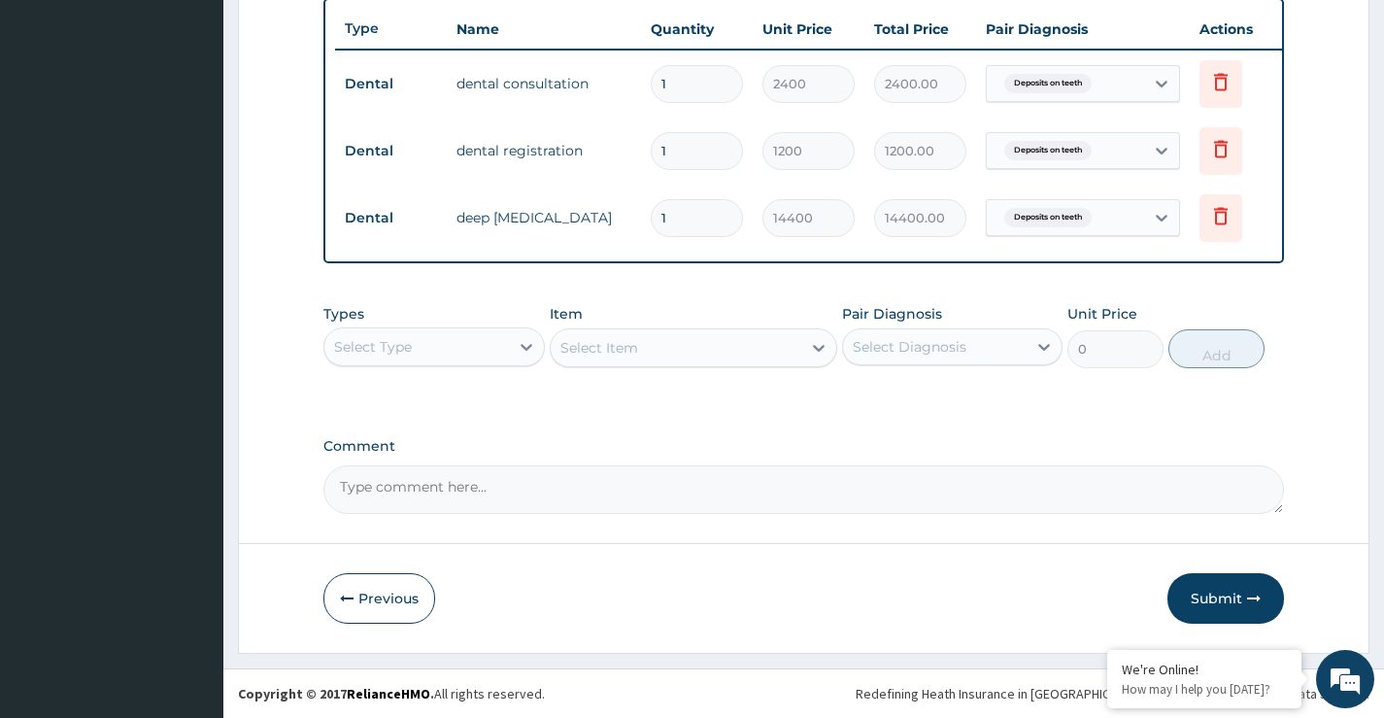
scroll to position [739, 0]
click at [1211, 598] on button "Submit" at bounding box center [1226, 598] width 117 height 51
